Goal: Task Accomplishment & Management: Complete application form

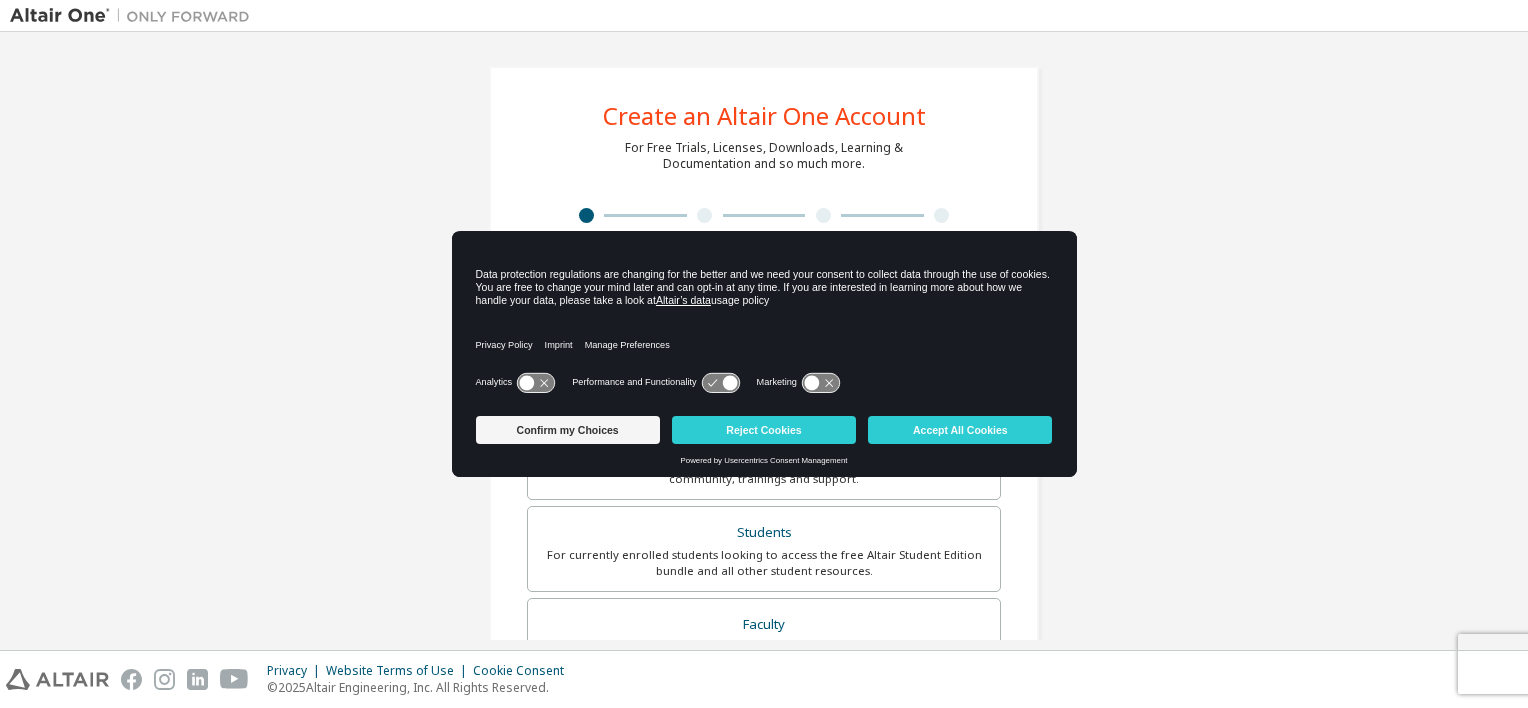
click at [636, 311] on div "Privacy Policy Imprint Manage Preferences" at bounding box center [764, 339] width 577 height 57
click at [952, 436] on button "Accept All Cookies" at bounding box center [960, 430] width 184 height 28
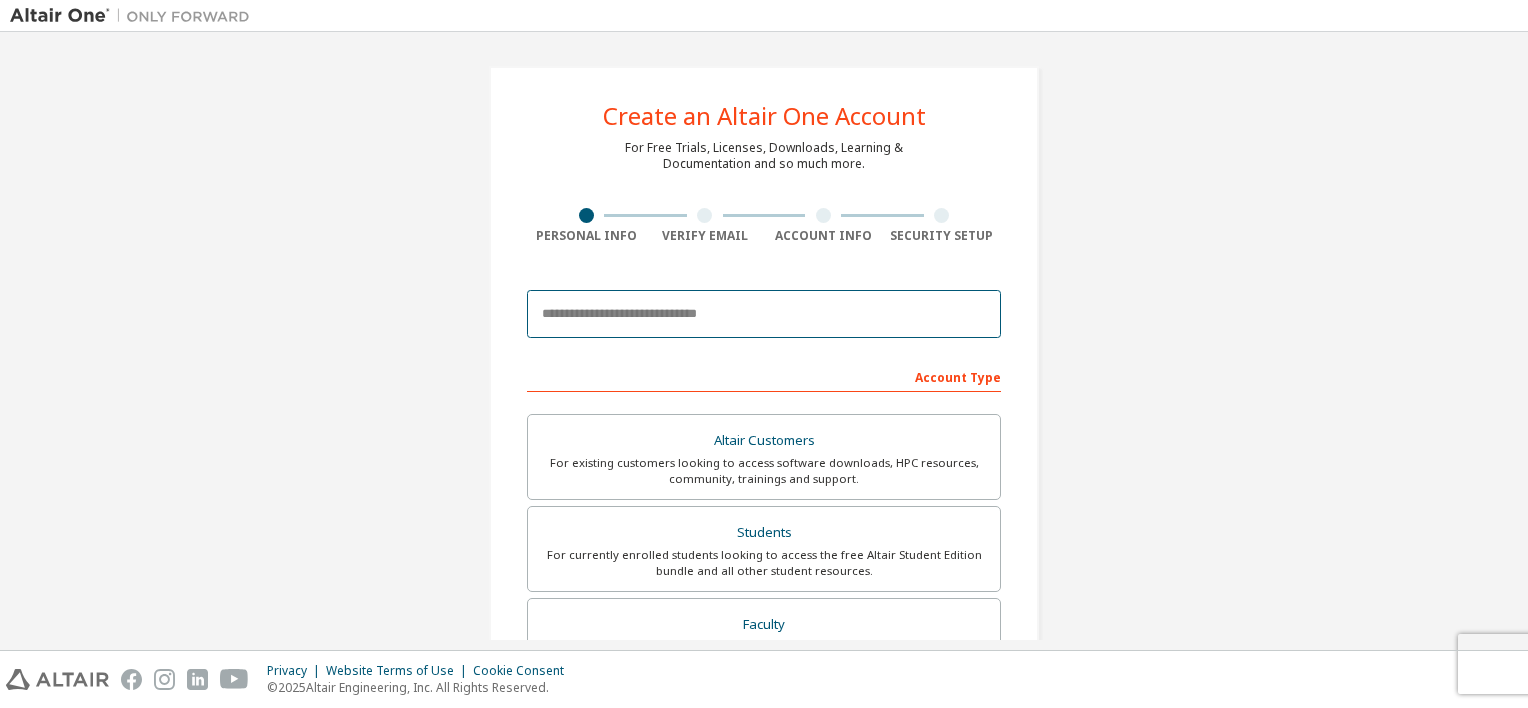
click at [660, 309] on input "email" at bounding box center [764, 314] width 474 height 48
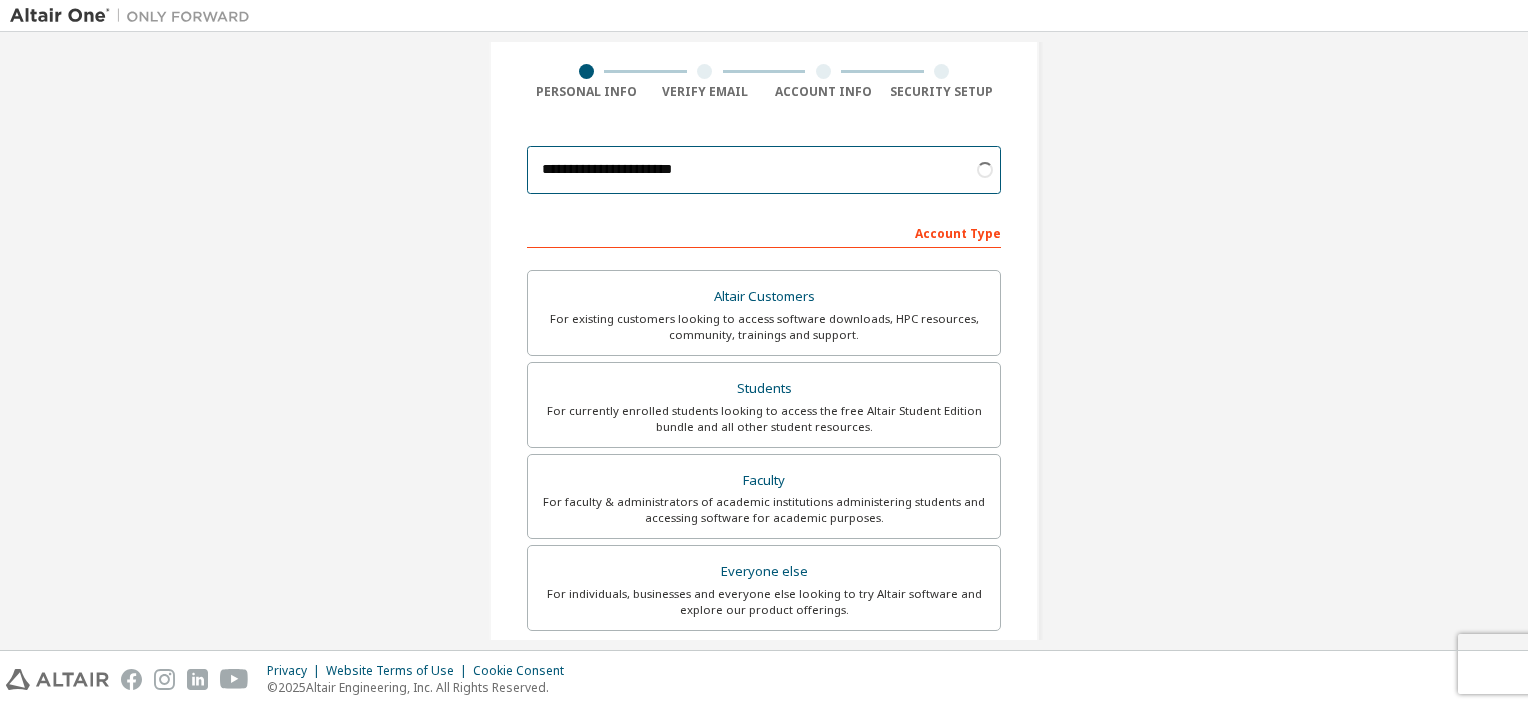
scroll to position [200, 0]
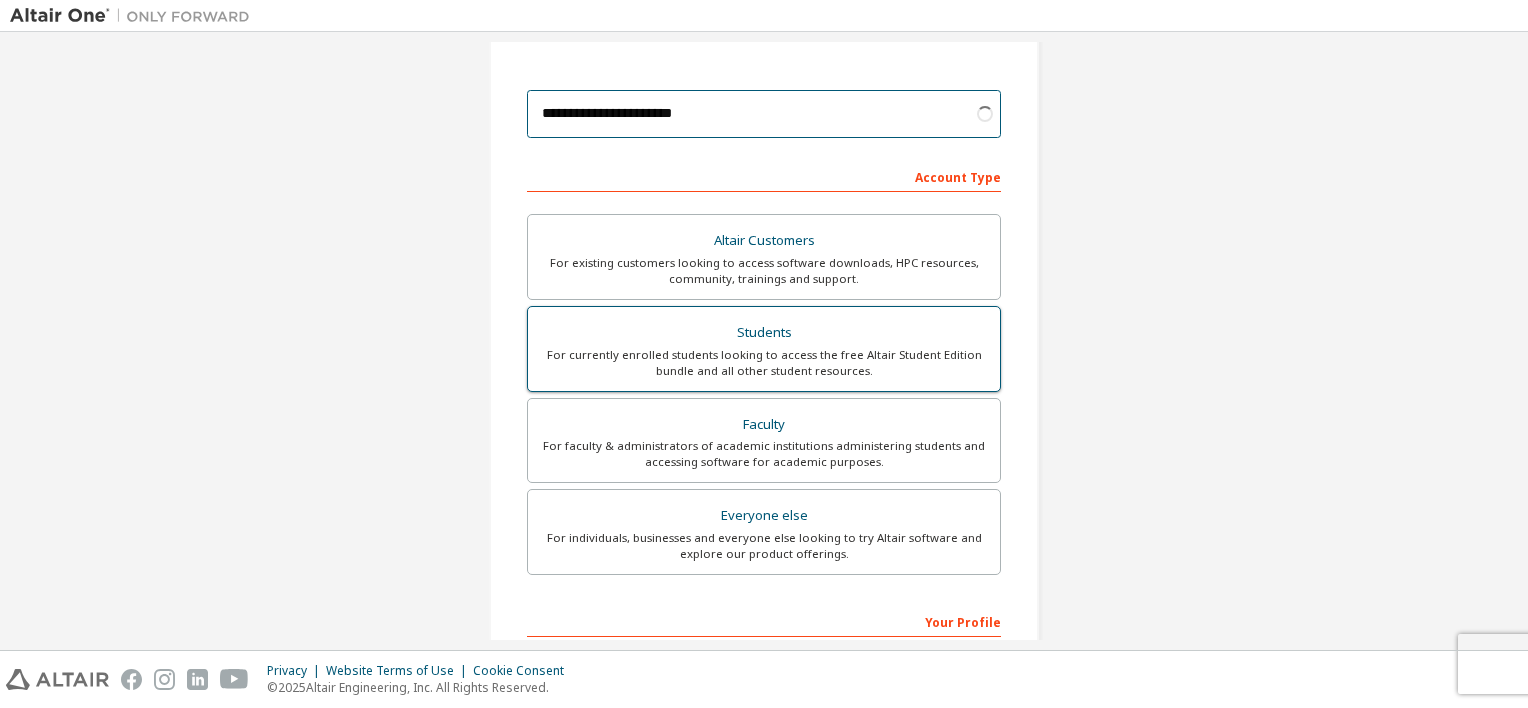
type input "**********"
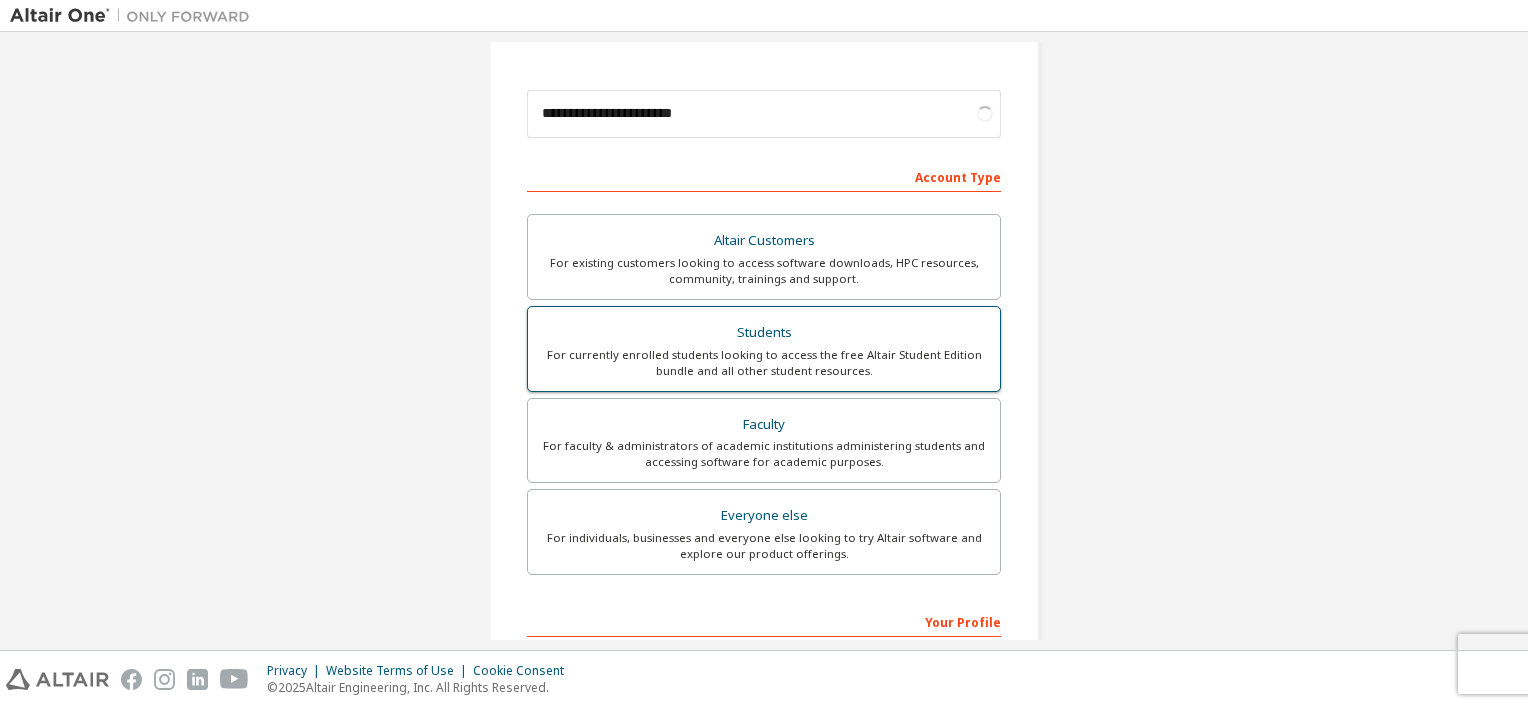
click at [830, 336] on div "Students" at bounding box center [764, 333] width 448 height 28
click at [928, 172] on div "Account Type" at bounding box center [764, 176] width 474 height 32
click at [872, 184] on div "Account Type" at bounding box center [764, 176] width 474 height 32
click at [851, 175] on div "Account Type" at bounding box center [764, 176] width 474 height 32
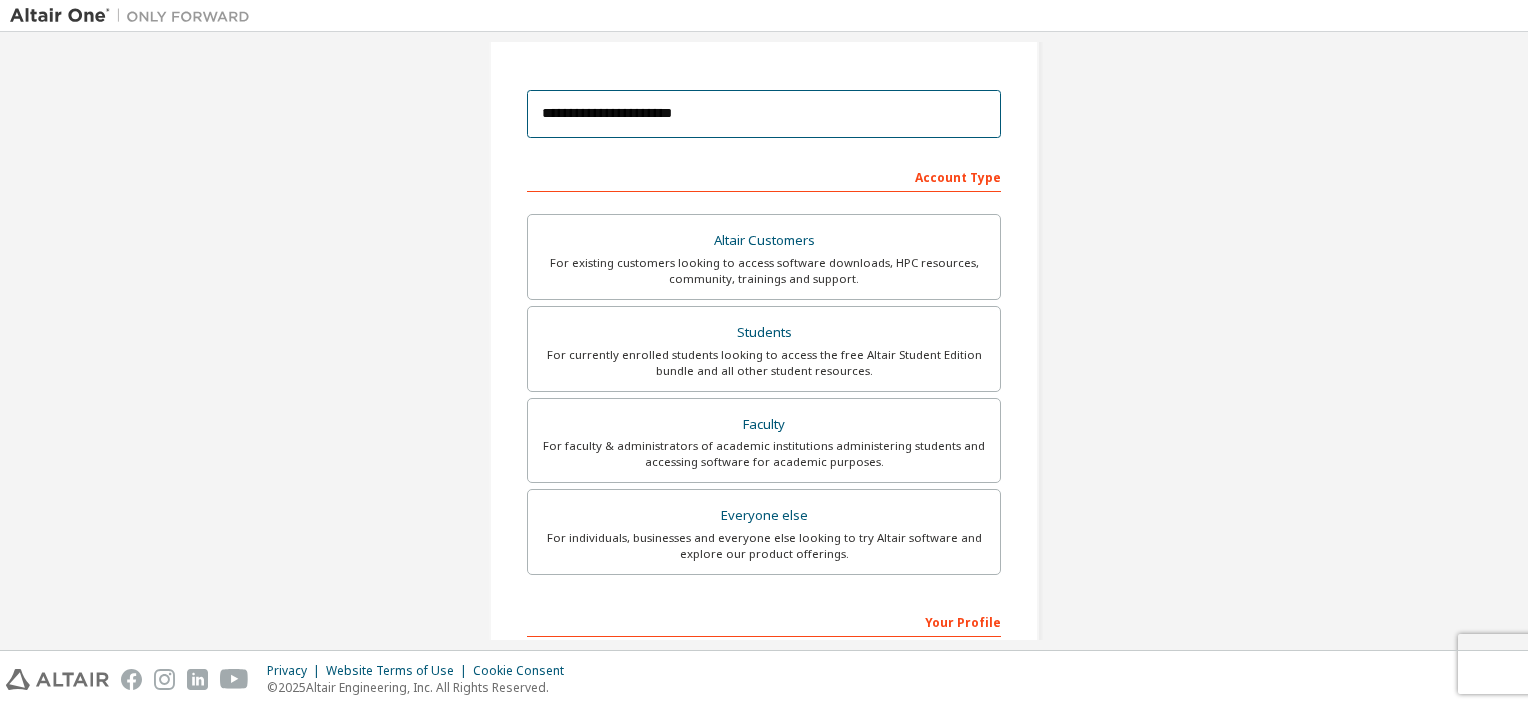
click at [728, 122] on input "**********" at bounding box center [764, 114] width 474 height 48
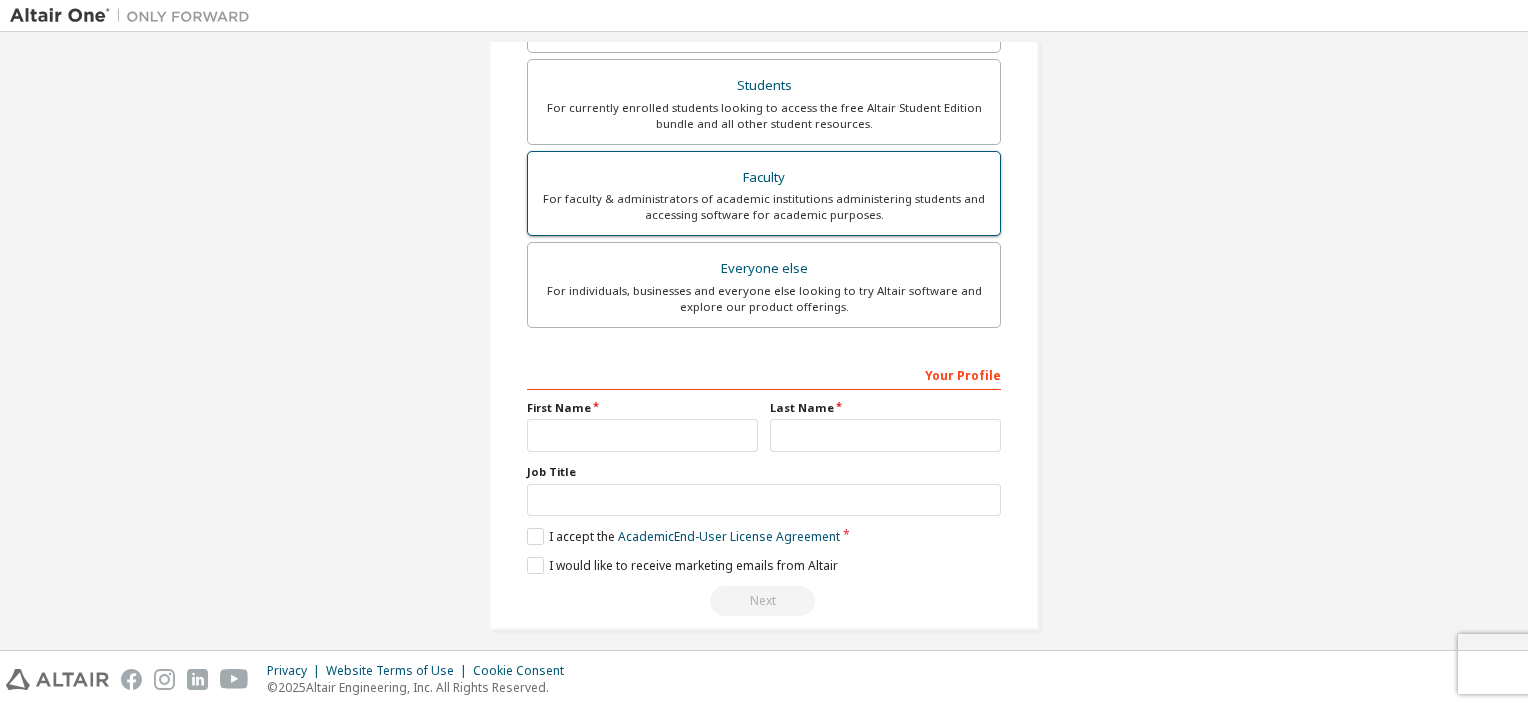
scroll to position [456, 0]
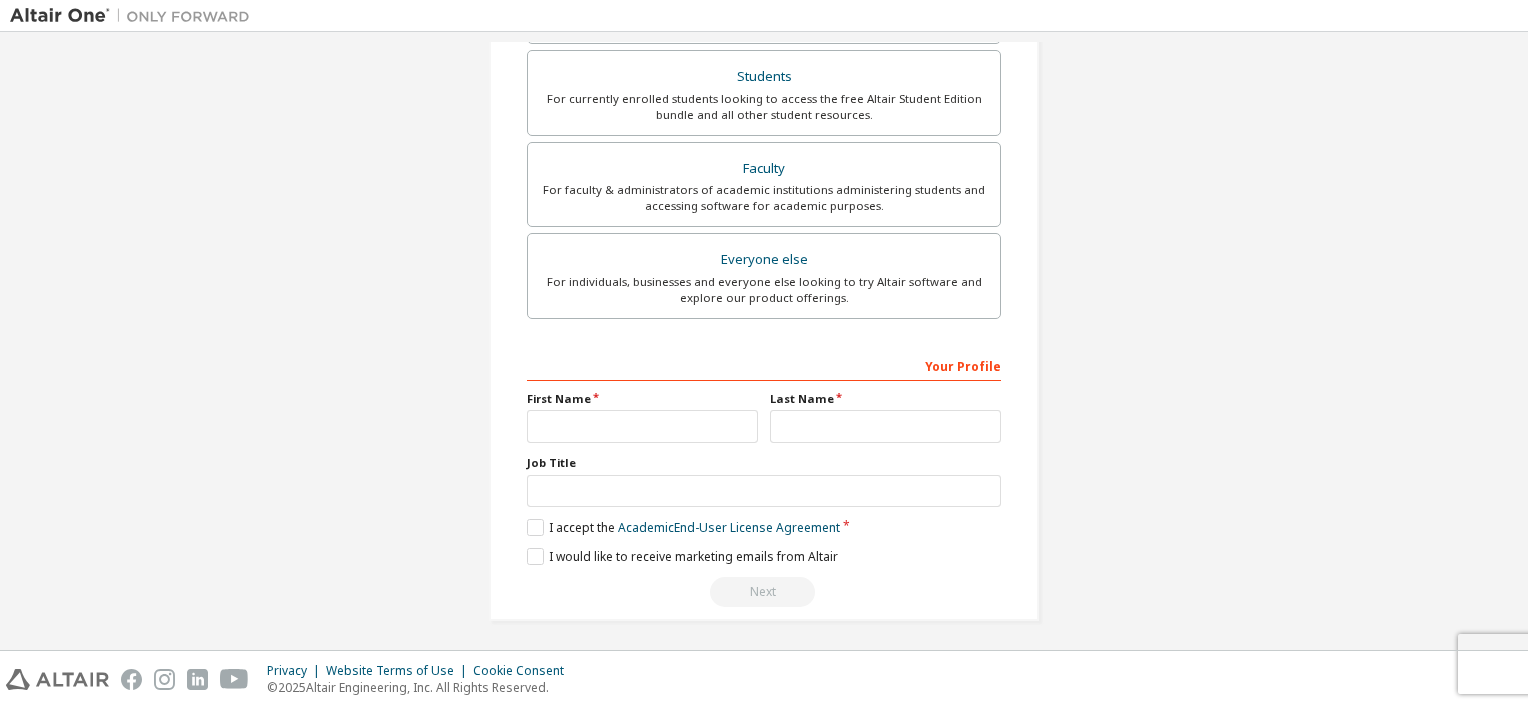
click at [961, 372] on div "Your Profile" at bounding box center [764, 365] width 474 height 32
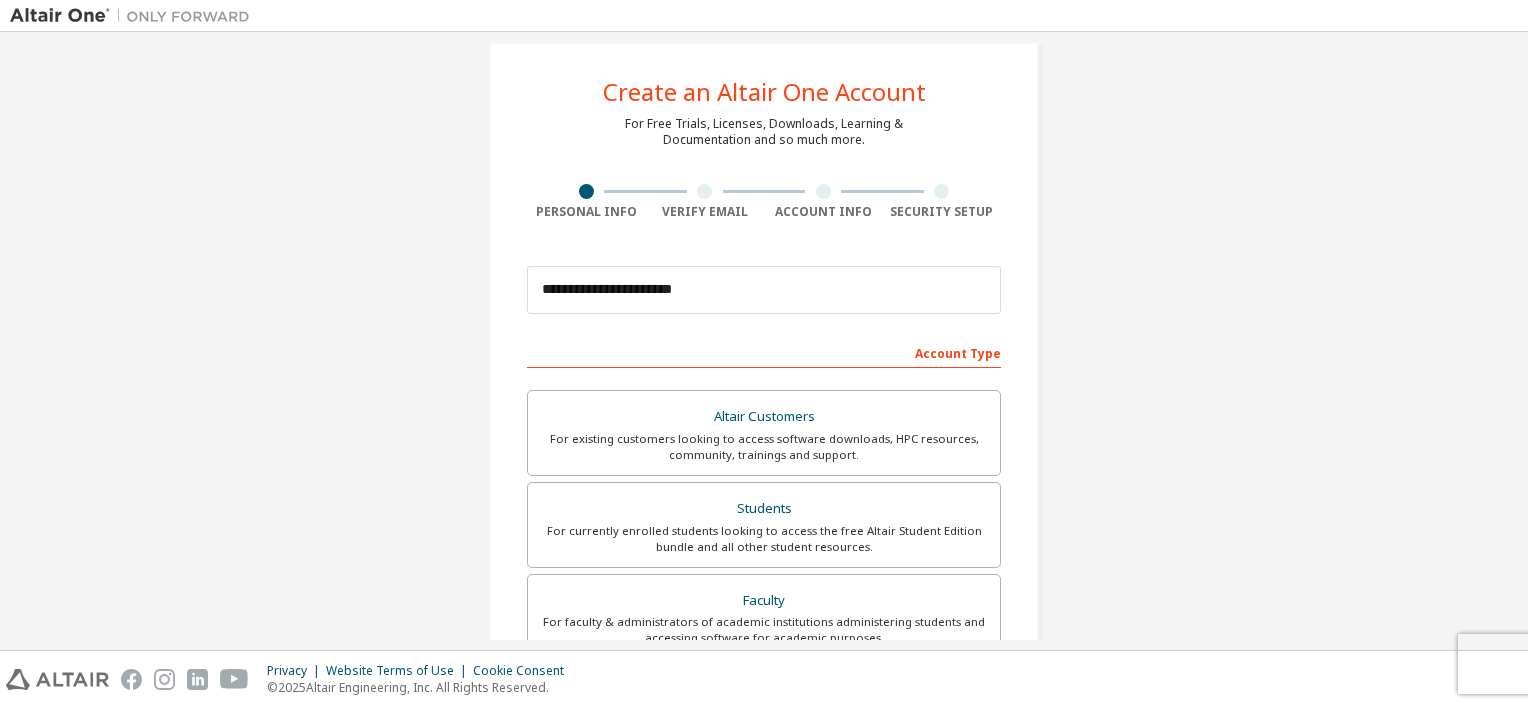
scroll to position [0, 0]
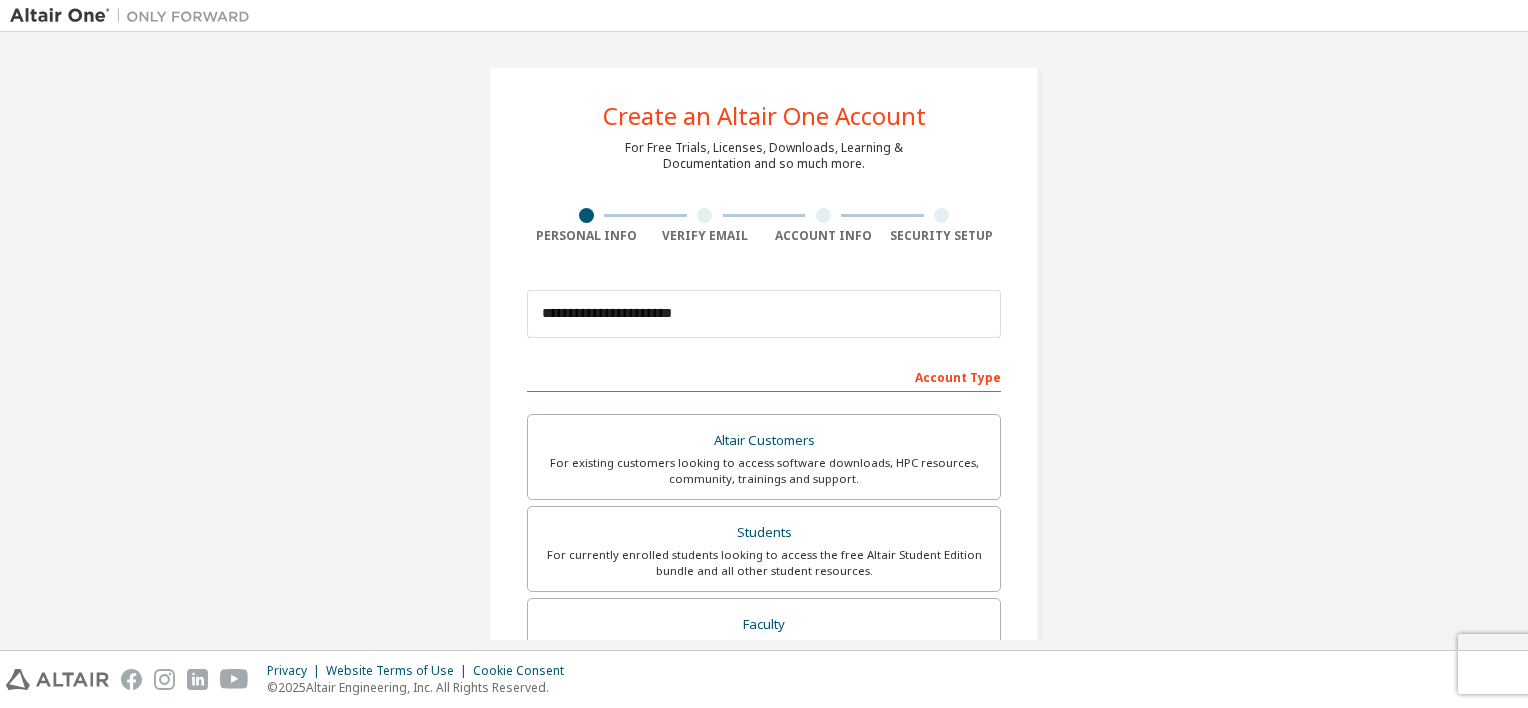
click at [739, 344] on div "**********" at bounding box center [764, 314] width 474 height 68
click at [713, 325] on input "**********" at bounding box center [764, 314] width 474 height 48
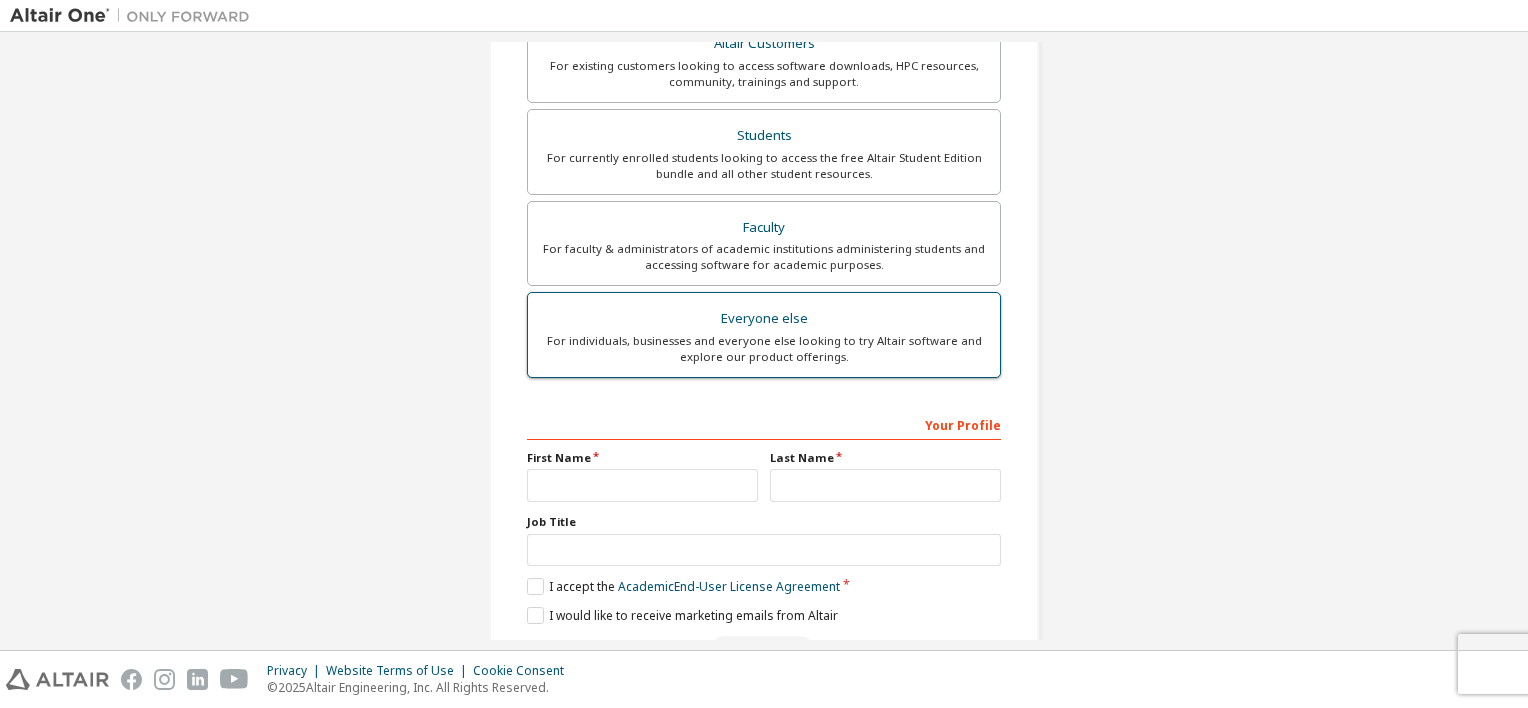
scroll to position [400, 0]
click at [614, 472] on input "text" at bounding box center [642, 482] width 231 height 33
type input "******"
click at [827, 466] on input "text" at bounding box center [885, 482] width 231 height 33
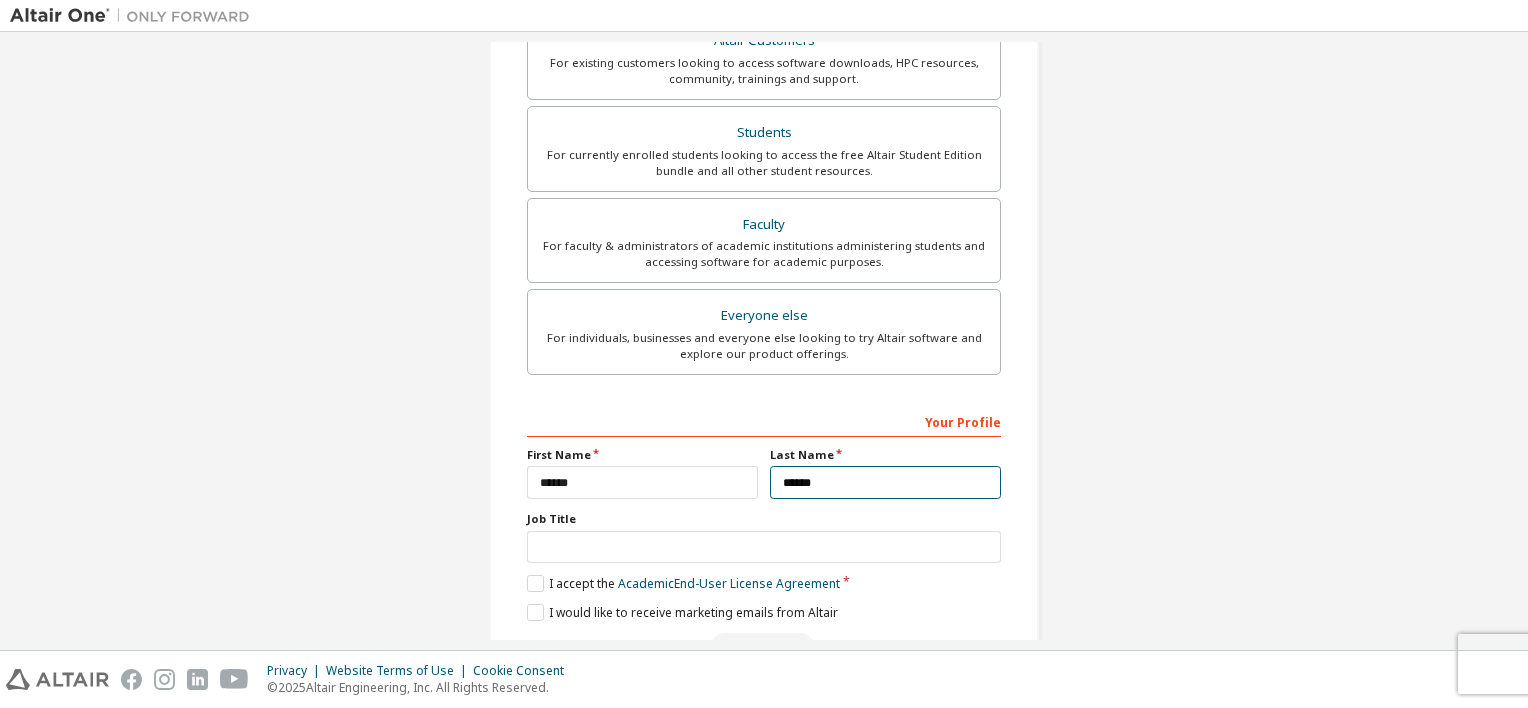
type input "******"
click at [666, 526] on div "Job Title" at bounding box center [764, 537] width 474 height 52
click at [666, 534] on input "text" at bounding box center [764, 547] width 474 height 33
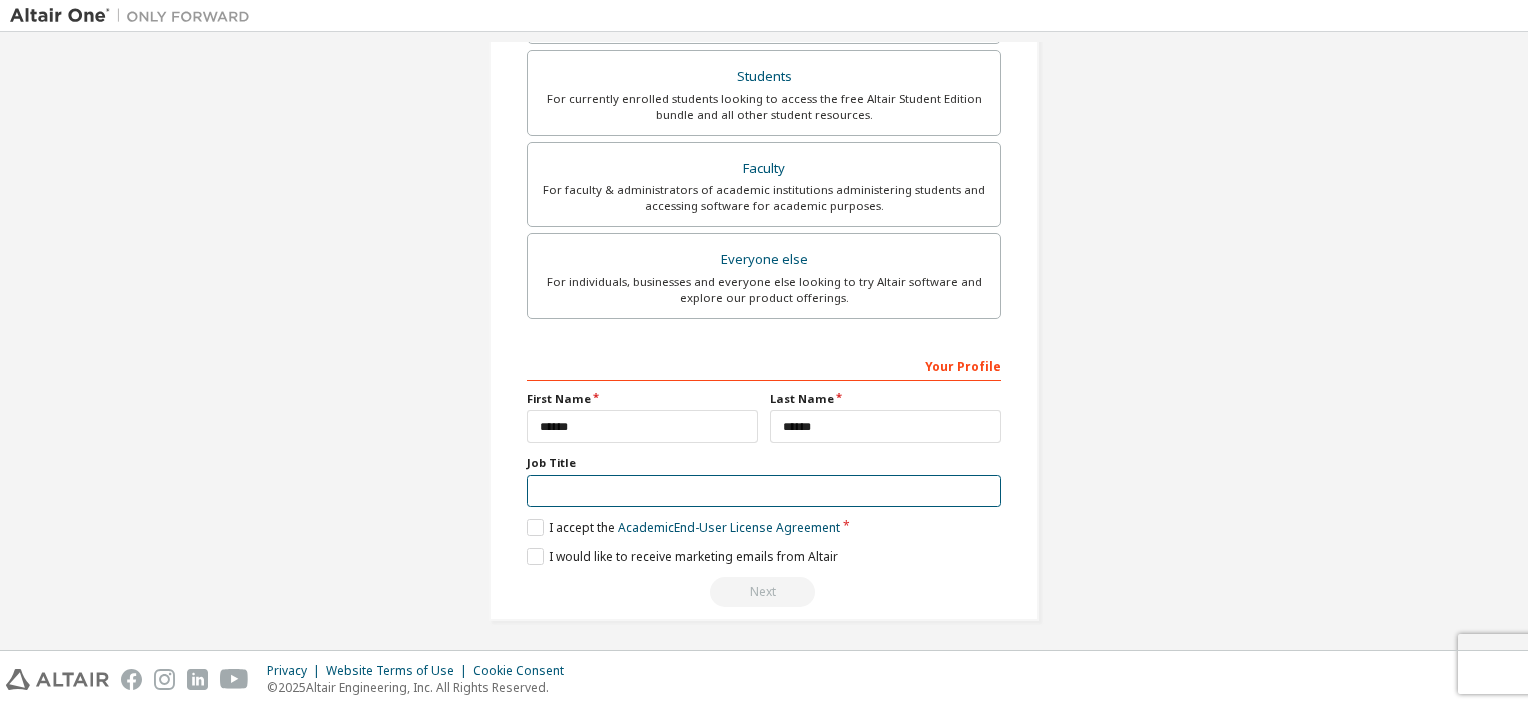
scroll to position [456, 0]
click at [540, 527] on label "I accept the Academic End-User License Agreement" at bounding box center [683, 527] width 313 height 17
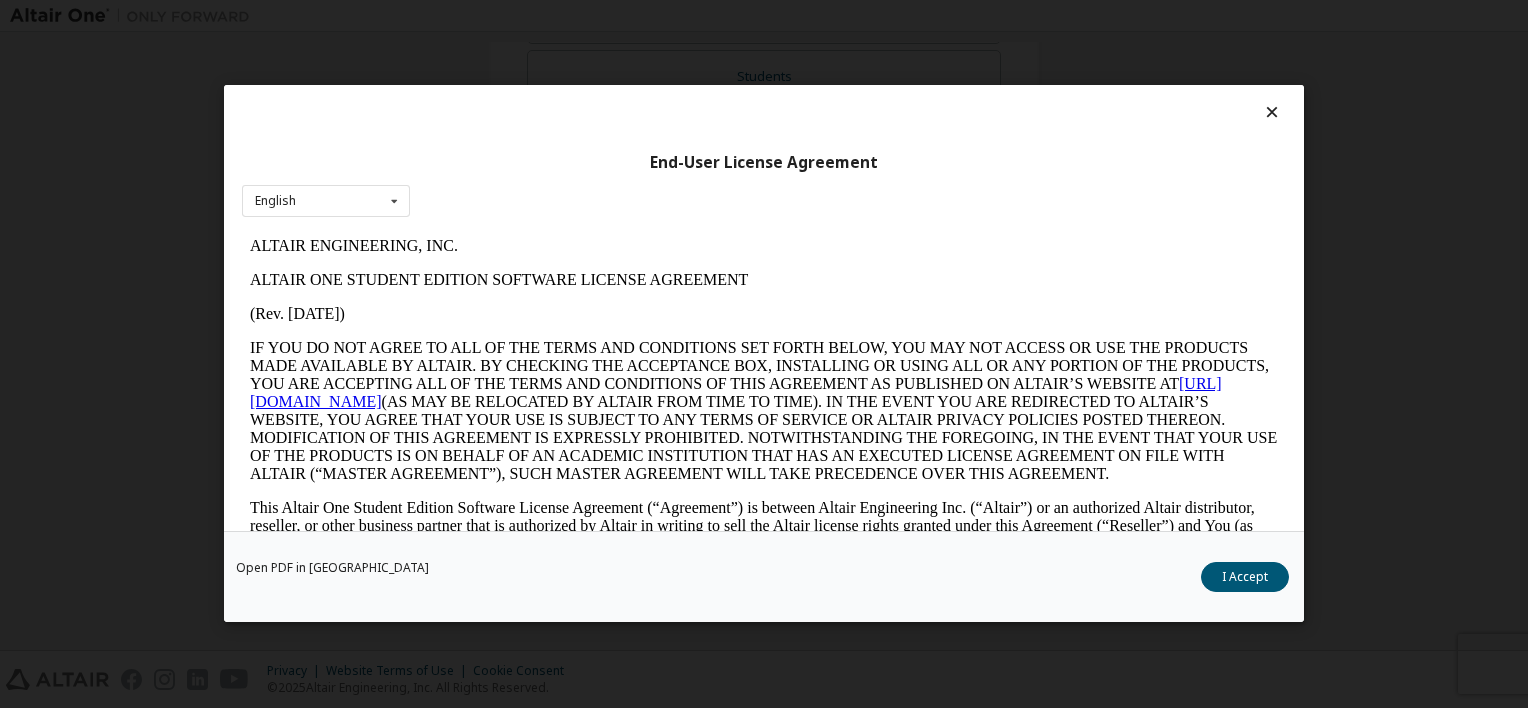
scroll to position [0, 0]
click at [356, 207] on div "English English" at bounding box center [326, 201] width 168 height 33
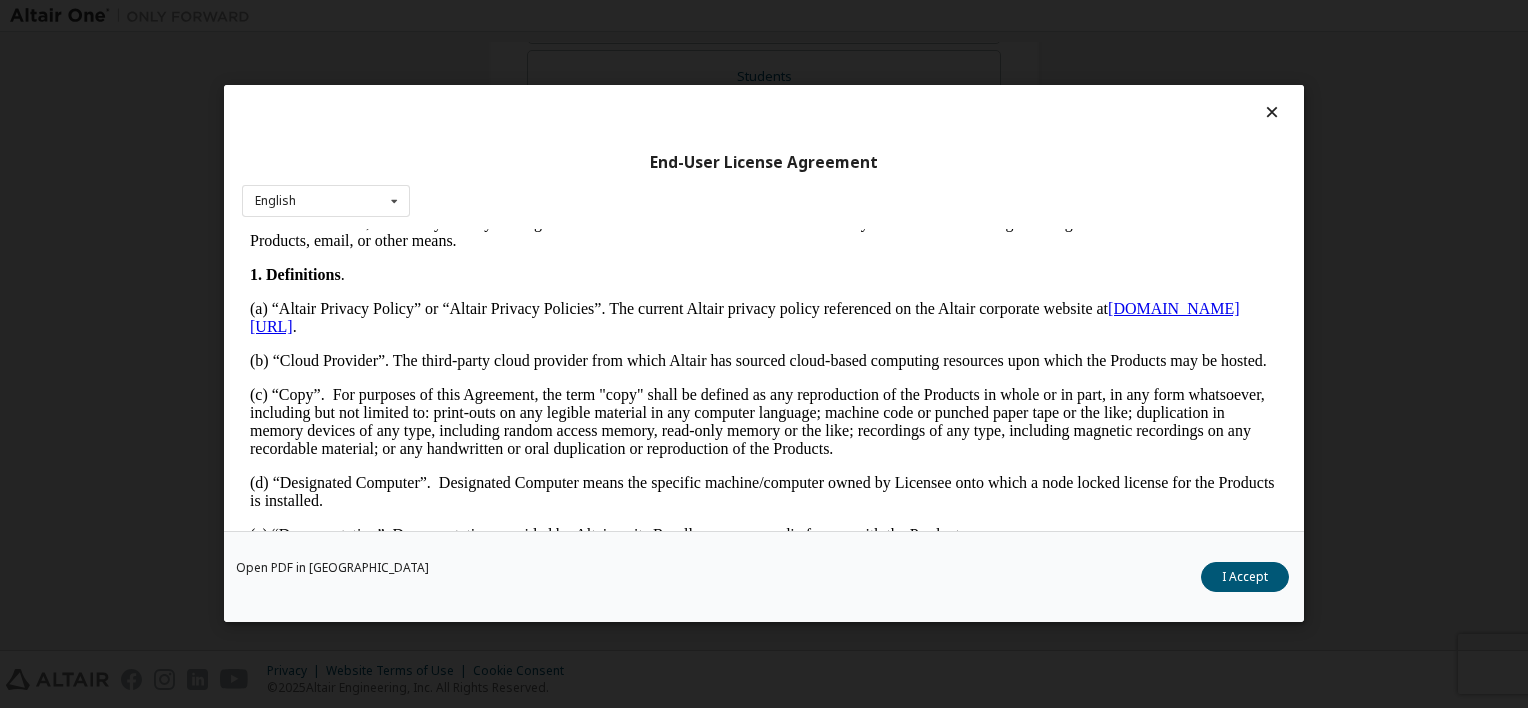
scroll to position [400, 0]
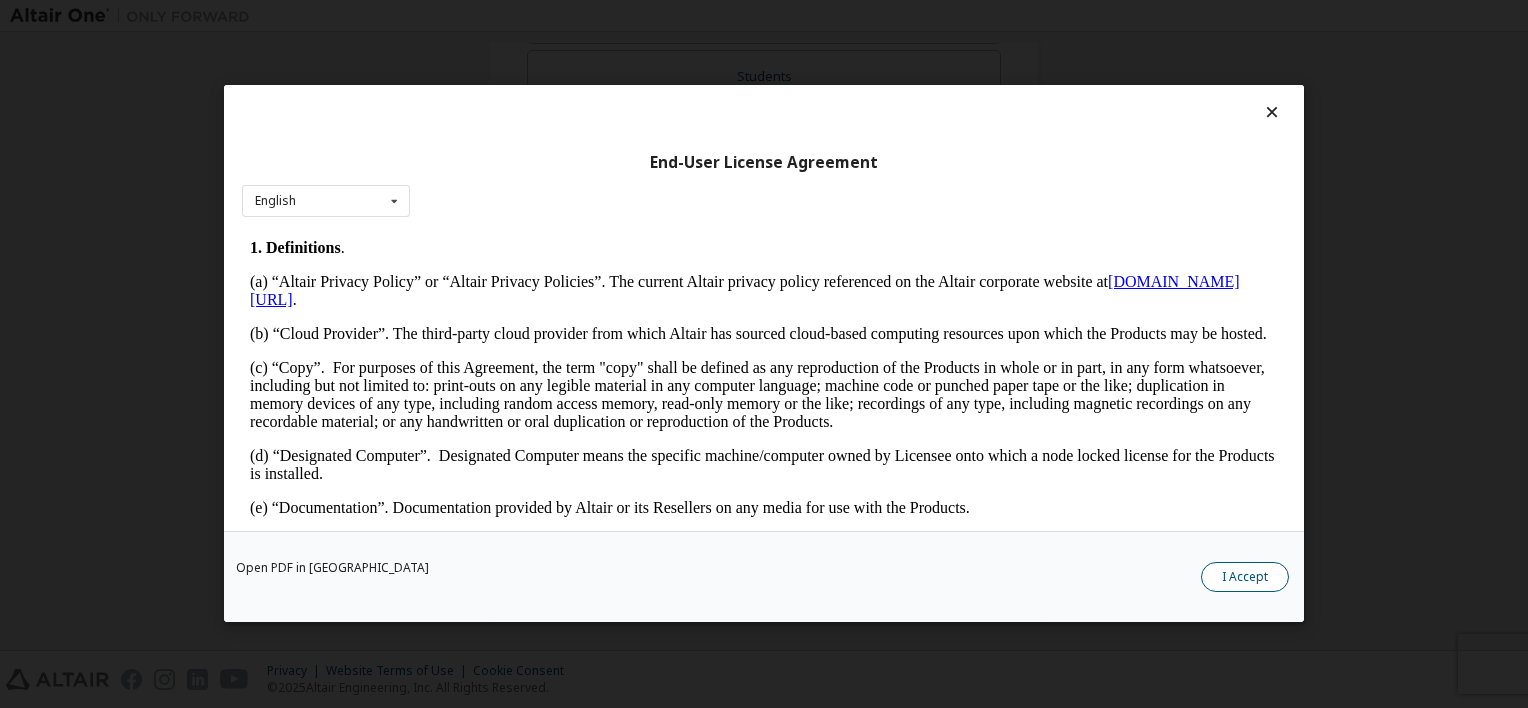
click at [1224, 568] on button "I Accept" at bounding box center [1245, 578] width 88 height 30
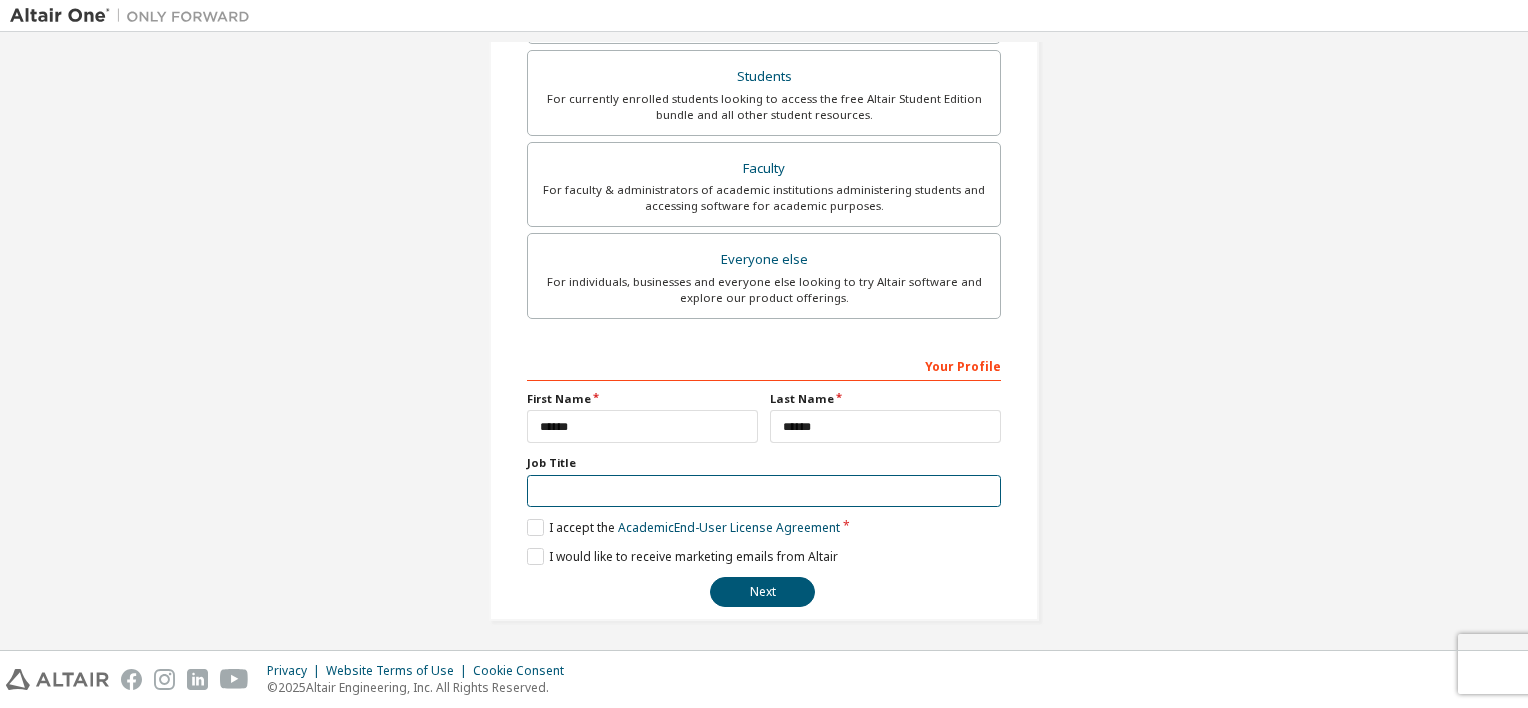
click at [650, 483] on input "text" at bounding box center [764, 491] width 474 height 33
type input "**********"
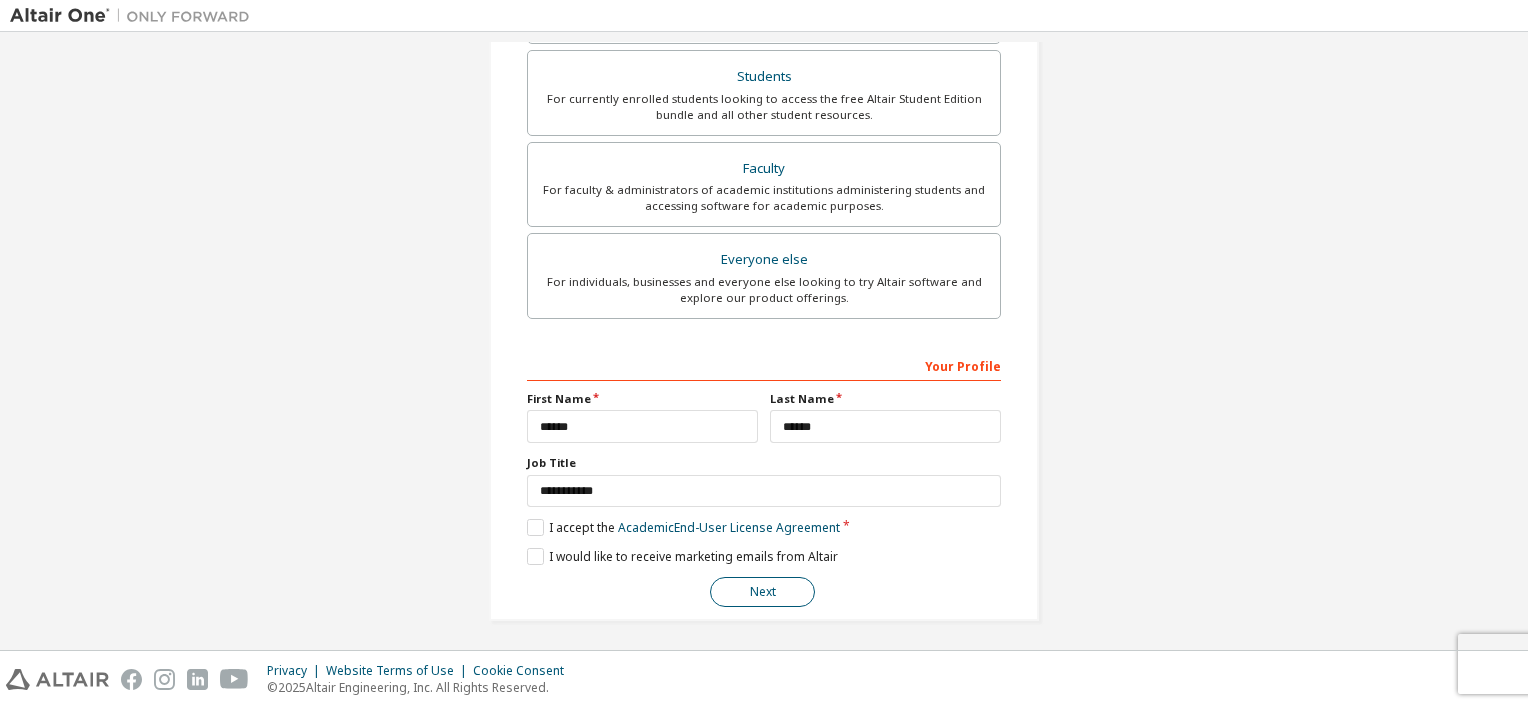
click at [776, 583] on button "Next" at bounding box center [762, 592] width 105 height 30
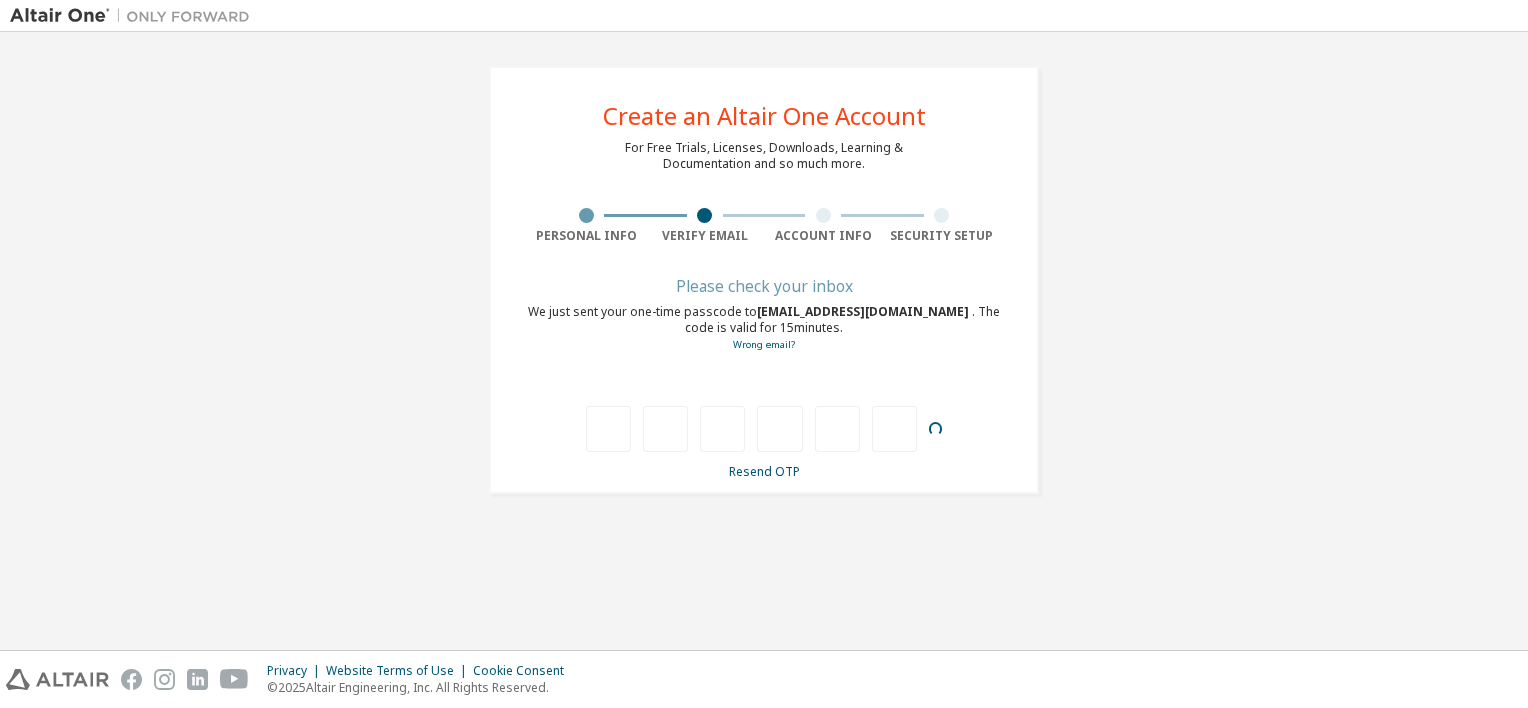
type input "*"
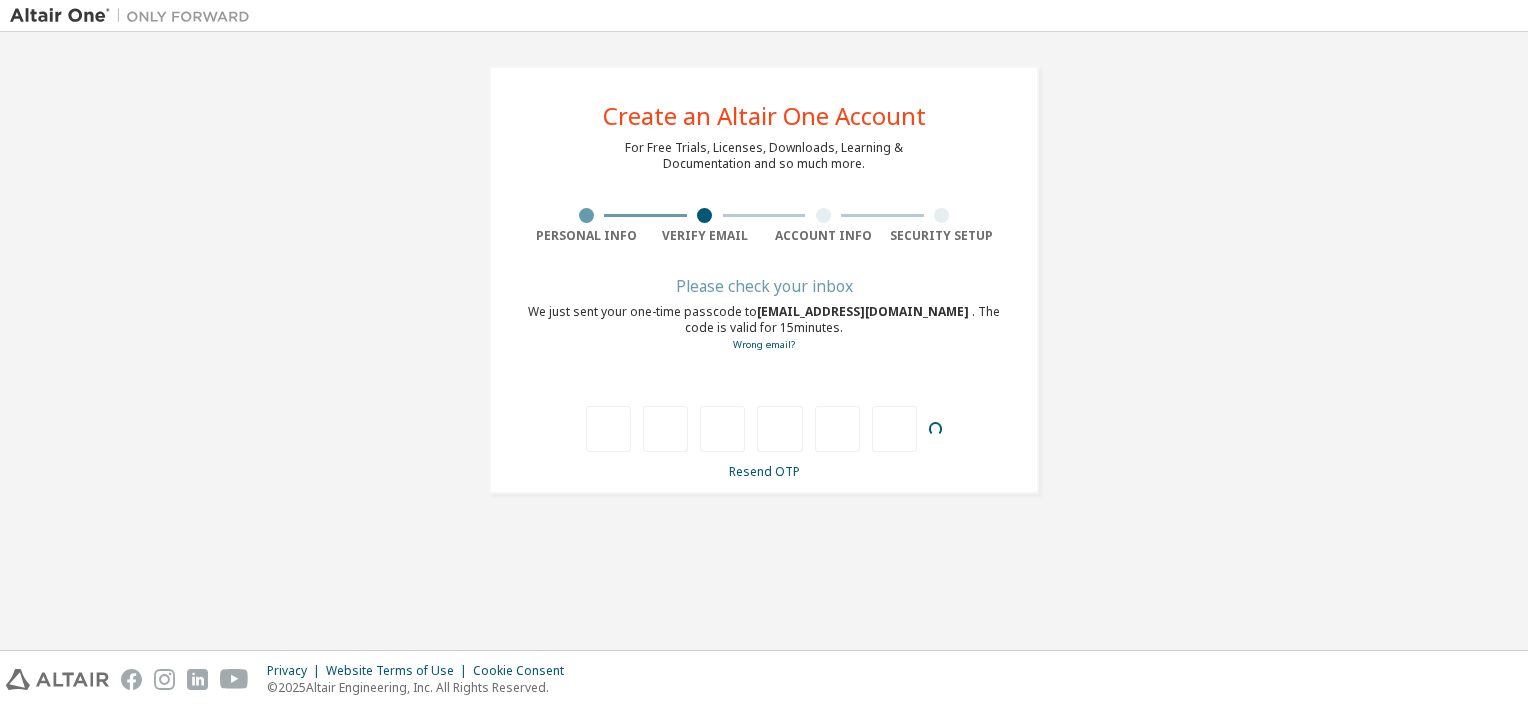
type input "*"
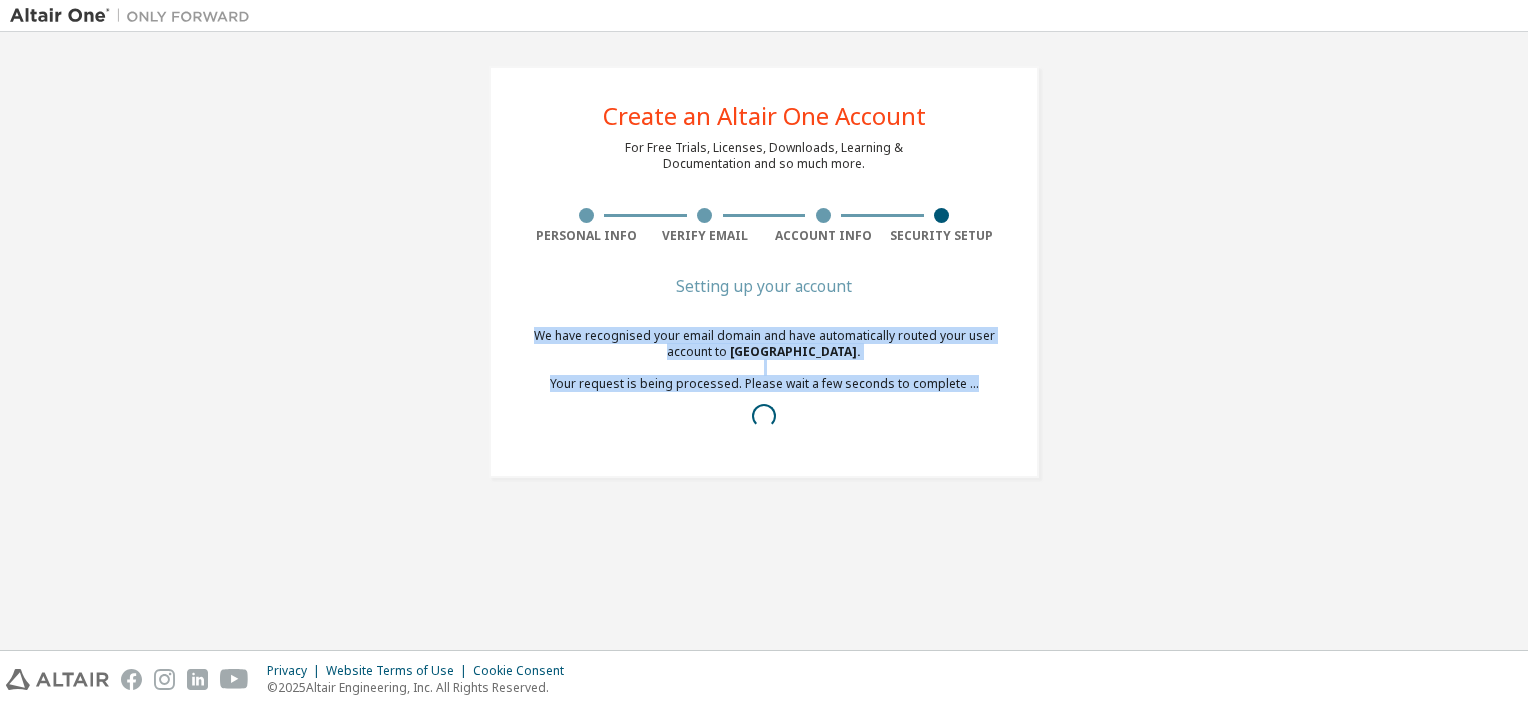
drag, startPoint x: 536, startPoint y: 338, endPoint x: 970, endPoint y: 391, distance: 437.1
click at [970, 391] on div "We have recognised your email domain and have automatically routed your user ac…" at bounding box center [764, 384] width 474 height 112
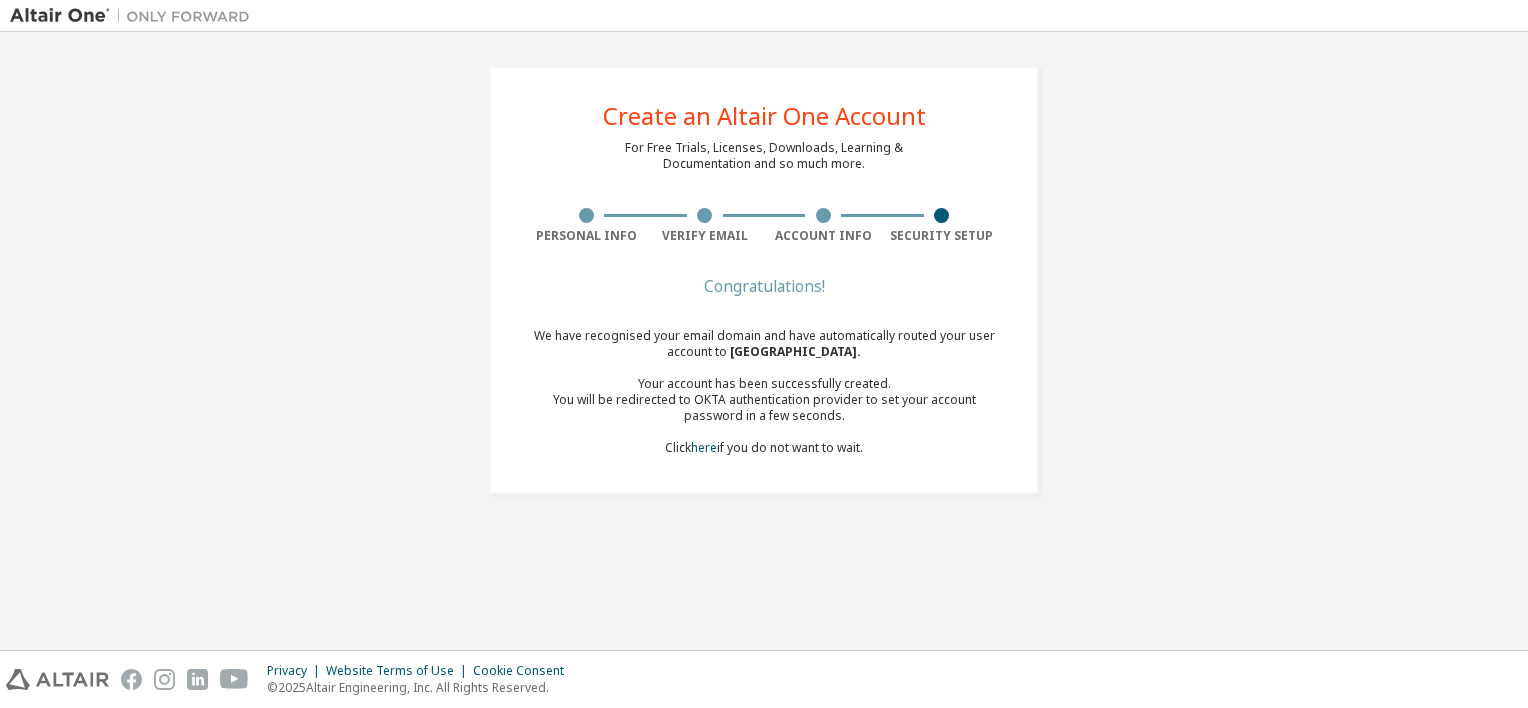
click at [821, 430] on div "We have recognised your email domain and have automatically routed your user ac…" at bounding box center [764, 392] width 474 height 128
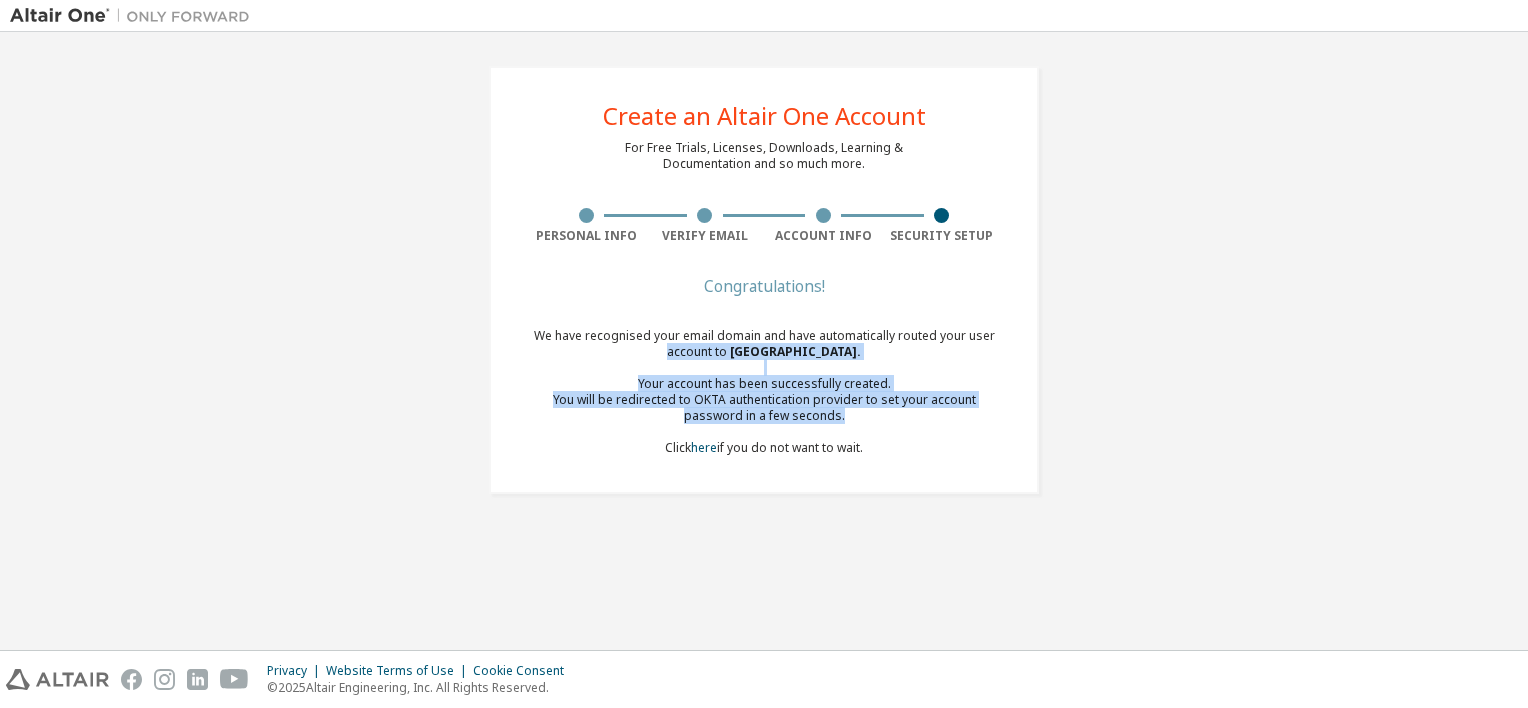
drag, startPoint x: 816, startPoint y: 412, endPoint x: 560, endPoint y: 344, distance: 264.8
click at [560, 344] on div "We have recognised your email domain and have automatically routed your user ac…" at bounding box center [764, 392] width 474 height 128
drag, startPoint x: 560, startPoint y: 344, endPoint x: 704, endPoint y: 452, distance: 180.0
click at [704, 452] on link "here" at bounding box center [704, 447] width 26 height 17
